Goal: Use online tool/utility: Utilize a website feature to perform a specific function

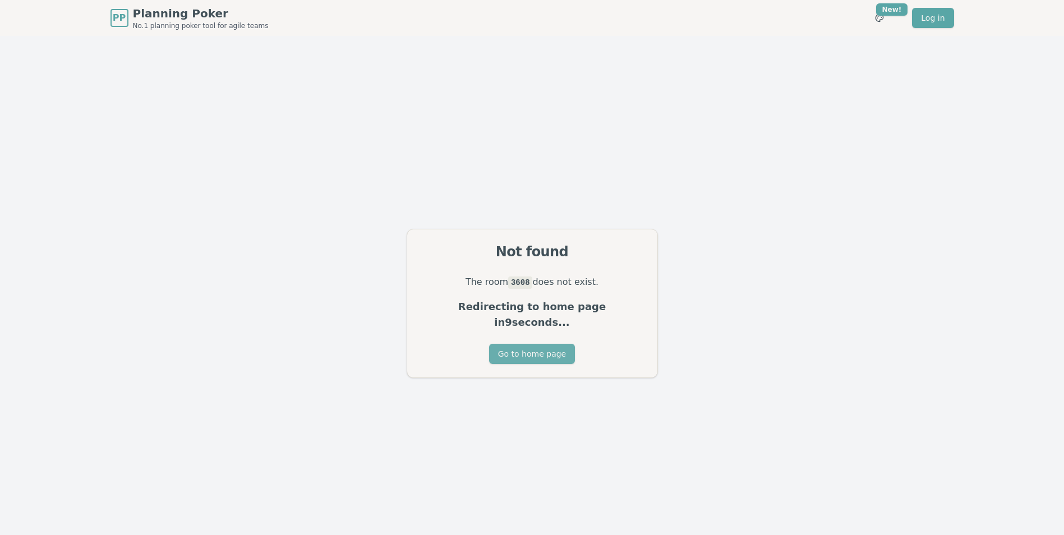
click at [529, 345] on button "Go to home page" at bounding box center [532, 354] width 86 height 20
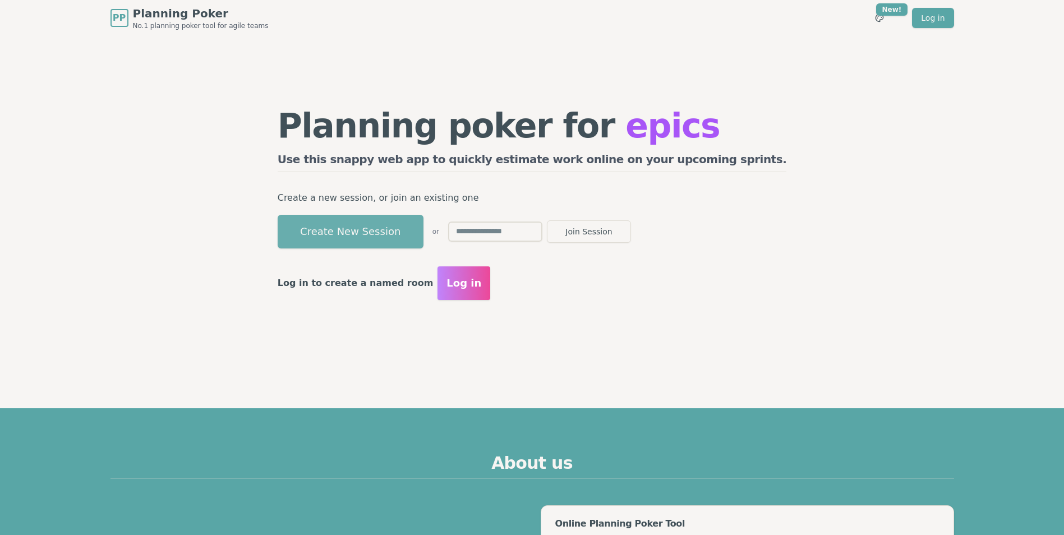
click at [424, 235] on button "Create New Session" at bounding box center [351, 232] width 146 height 34
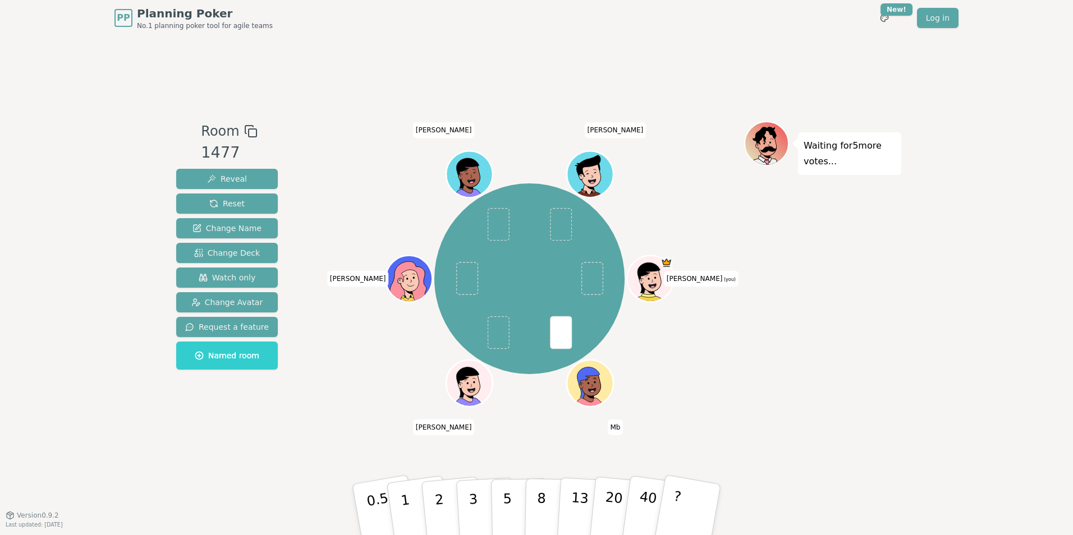
click at [337, 77] on div "Room 1477 Reveal Reset Change Name Change Deck Watch only Change Avatar Request…" at bounding box center [536, 275] width 729 height 479
click at [405, 178] on div "[PERSON_NAME] (you) Mb [PERSON_NAME] Gianfranco [PERSON_NAME]" at bounding box center [529, 278] width 429 height 275
click at [481, 504] on button "3" at bounding box center [486, 510] width 61 height 88
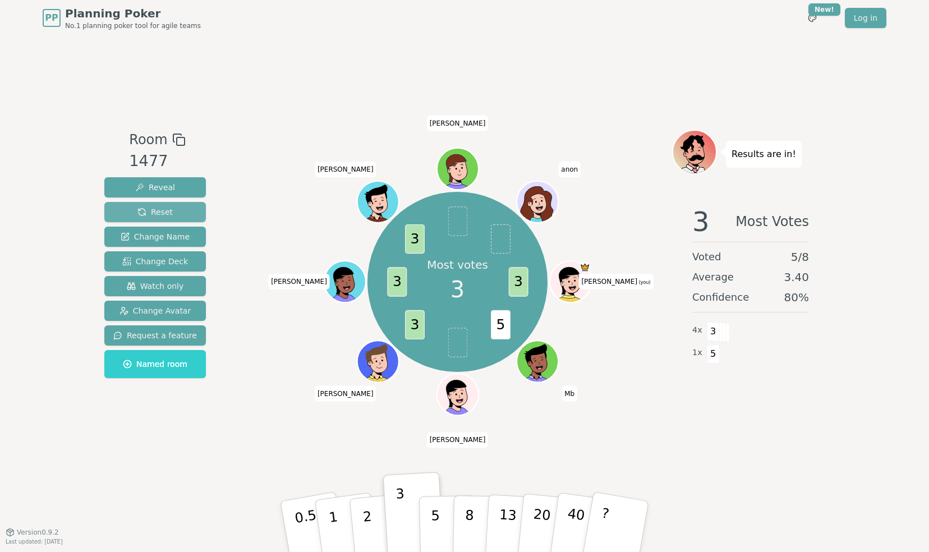
click at [155, 213] on span "Reset" at bounding box center [154, 211] width 35 height 11
